Goal: Information Seeking & Learning: Stay updated

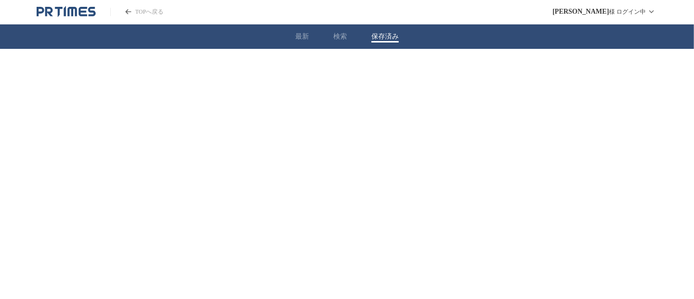
click at [377, 35] on button "保存済み" at bounding box center [384, 36] width 27 height 9
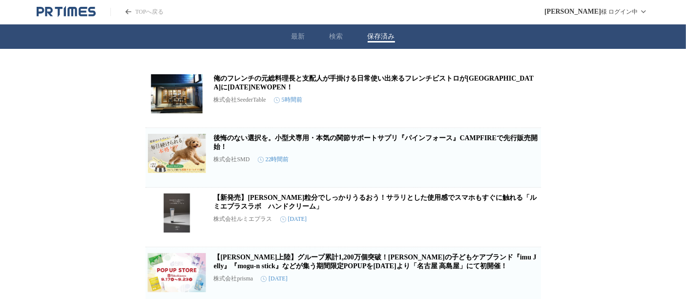
click at [256, 85] on link "俺のフレンチの元総料理長と支配人が手掛ける日常使い出来るフレンチビストロが[GEOGRAPHIC_DATA]に[DATE]NEWOPEN！" at bounding box center [374, 83] width 320 height 16
click at [524, 106] on icon "button" at bounding box center [525, 102] width 7 height 9
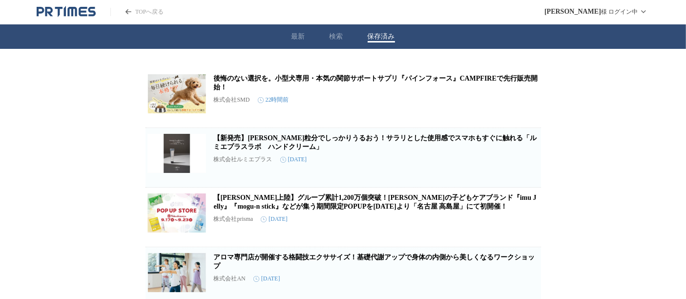
click at [300, 80] on link "後悔のない選択を。小型犬専用・本気の関節サポートサプリ『パインフォース』CAMPFIREで先行販売開始！" at bounding box center [376, 83] width 324 height 16
click at [519, 108] on icon "button" at bounding box center [525, 102] width 12 height 12
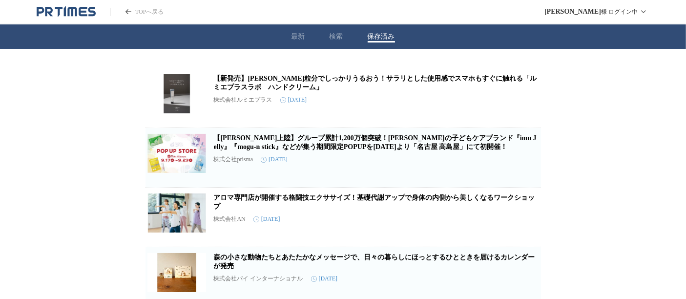
click at [247, 86] on link "【新発売】[PERSON_NAME]粒分でしっかりうるおう！サラリとした使用感でスマホもすぐに触れる「ルミエプラスラボ　ハンドクリーム」" at bounding box center [375, 83] width 323 height 16
click at [530, 106] on icon "button" at bounding box center [525, 102] width 12 height 12
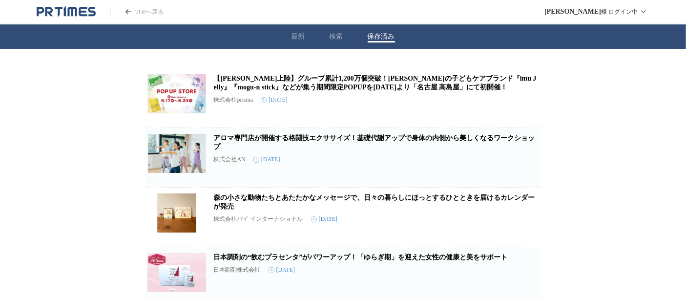
click at [415, 83] on link "【[PERSON_NAME]上陸】グループ累計1,200万個突破！[PERSON_NAME]の子どもケアブランド『imu Jelly』『mogu-n stic…" at bounding box center [375, 83] width 323 height 16
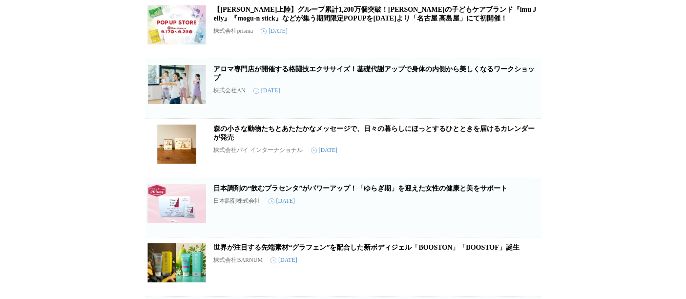
scroll to position [45, 0]
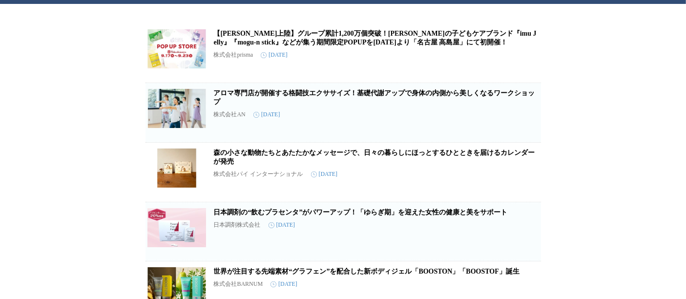
click at [526, 55] on icon "button" at bounding box center [525, 57] width 7 height 9
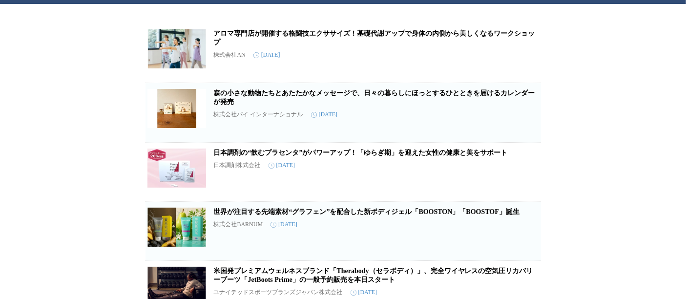
click at [334, 30] on link "アロマ専門店が開催する格闘技エクササイズ！基礎代謝アップで身体の内側から美しくなるワークショップ" at bounding box center [374, 38] width 321 height 16
click at [252, 93] on link "森の小さな動物たちとあたたかなメッセージで、日々の暮らしにほっとするひとときを届けるカレンダーが発売" at bounding box center [374, 97] width 321 height 16
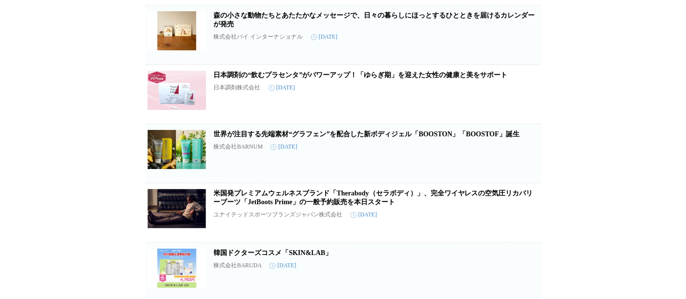
scroll to position [123, 0]
click at [410, 76] on link "日本調剤の“飲むプラセンタ”がパワーアップ！「ゆらぎ期」を迎えた女性の健康と美をサポート" at bounding box center [361, 74] width 294 height 7
click at [526, 112] on span "保存を解除" at bounding box center [525, 108] width 24 height 7
click at [519, 101] on icon "button" at bounding box center [525, 98] width 12 height 12
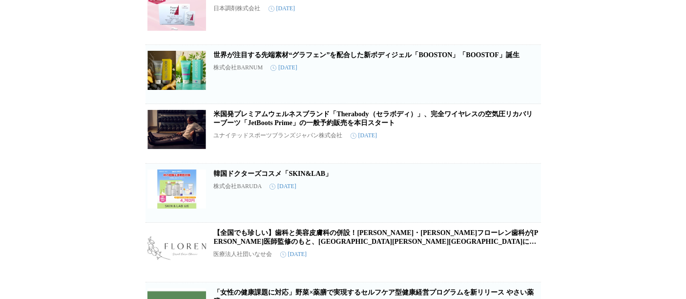
scroll to position [143, 0]
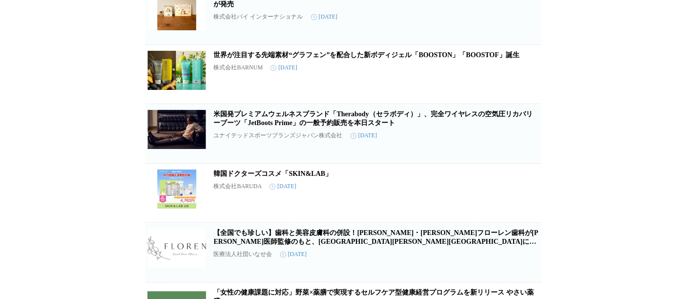
click at [345, 59] on link "世界が注目する先端素材“グラフェン”を配合した新ボディジェル「BOOSTON」「BOOSTOF」誕生" at bounding box center [367, 54] width 306 height 7
click at [522, 84] on icon "button" at bounding box center [525, 78] width 12 height 12
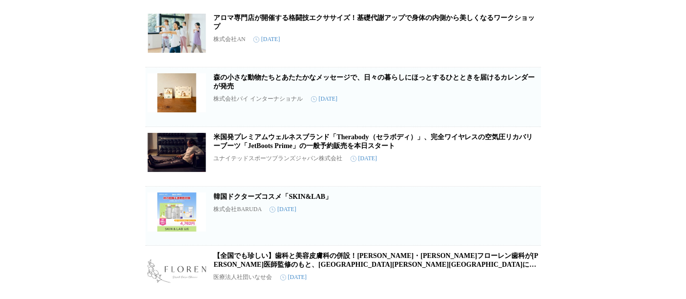
scroll to position [225, 0]
